Goal: Transaction & Acquisition: Purchase product/service

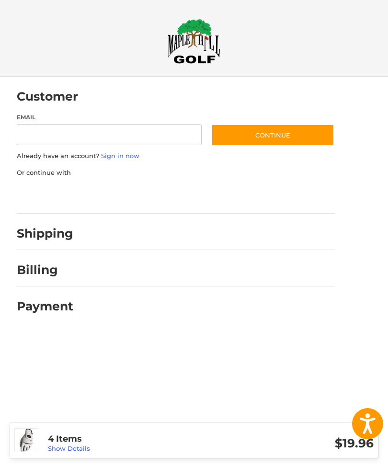
click at [71, 448] on link "Show Details" at bounding box center [69, 449] width 42 height 8
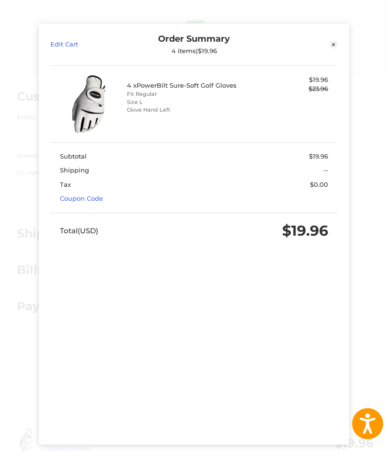
click at [332, 41] on icon at bounding box center [333, 45] width 9 height 9
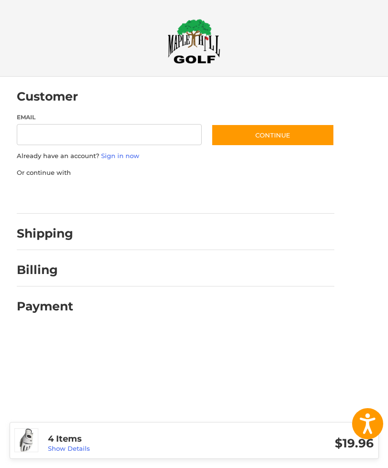
click at [62, 232] on h2 "Shipping" at bounding box center [45, 233] width 57 height 15
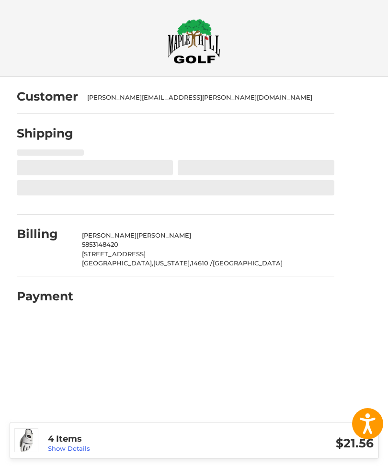
select select "**"
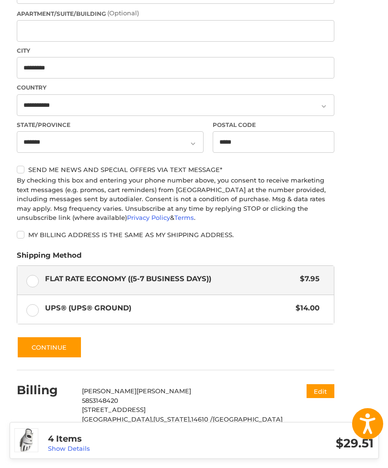
scroll to position [321, 0]
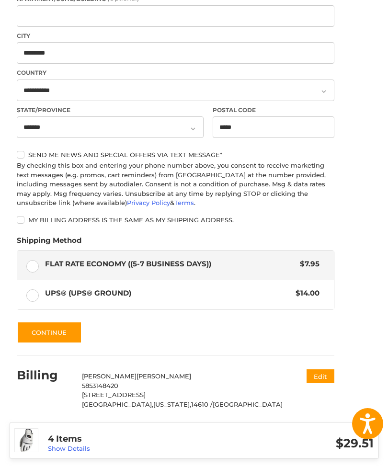
click at [57, 335] on button "Continue" at bounding box center [49, 333] width 65 height 22
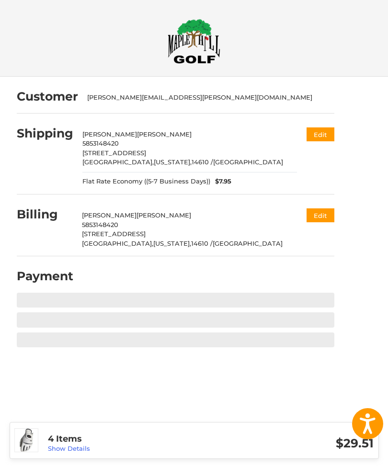
scroll to position [0, 0]
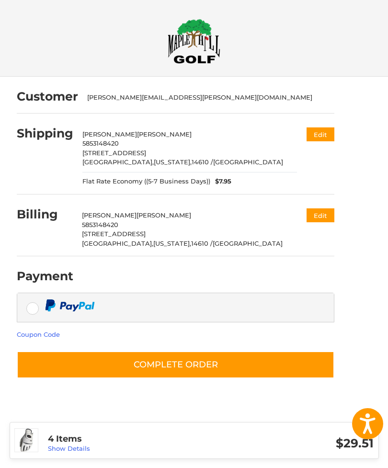
click at [194, 362] on button "Complete order" at bounding box center [176, 364] width 318 height 27
